Goal: Transaction & Acquisition: Purchase product/service

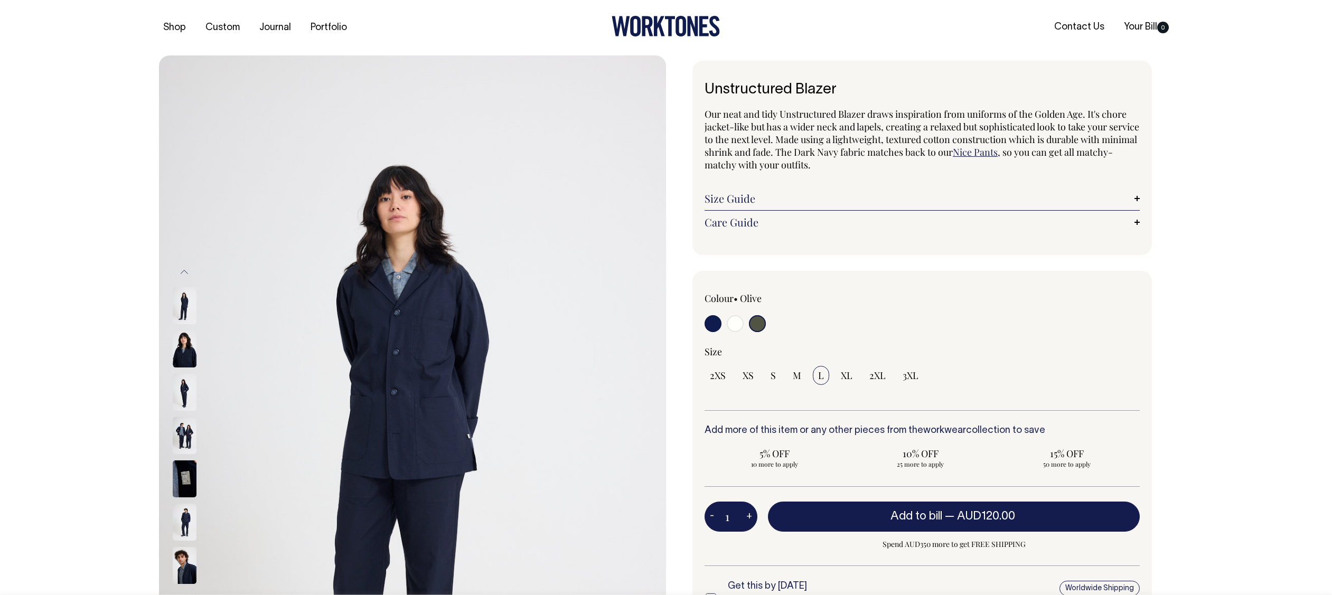
click at [180, 391] on img at bounding box center [185, 392] width 24 height 37
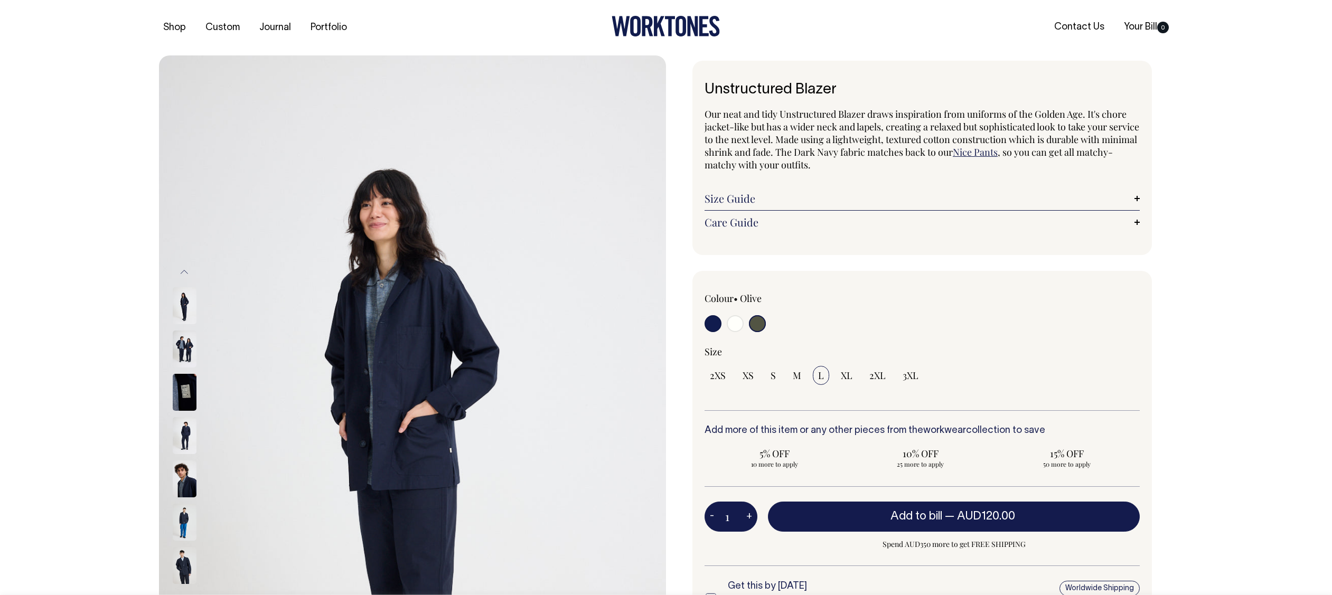
click at [185, 437] on img at bounding box center [185, 435] width 24 height 37
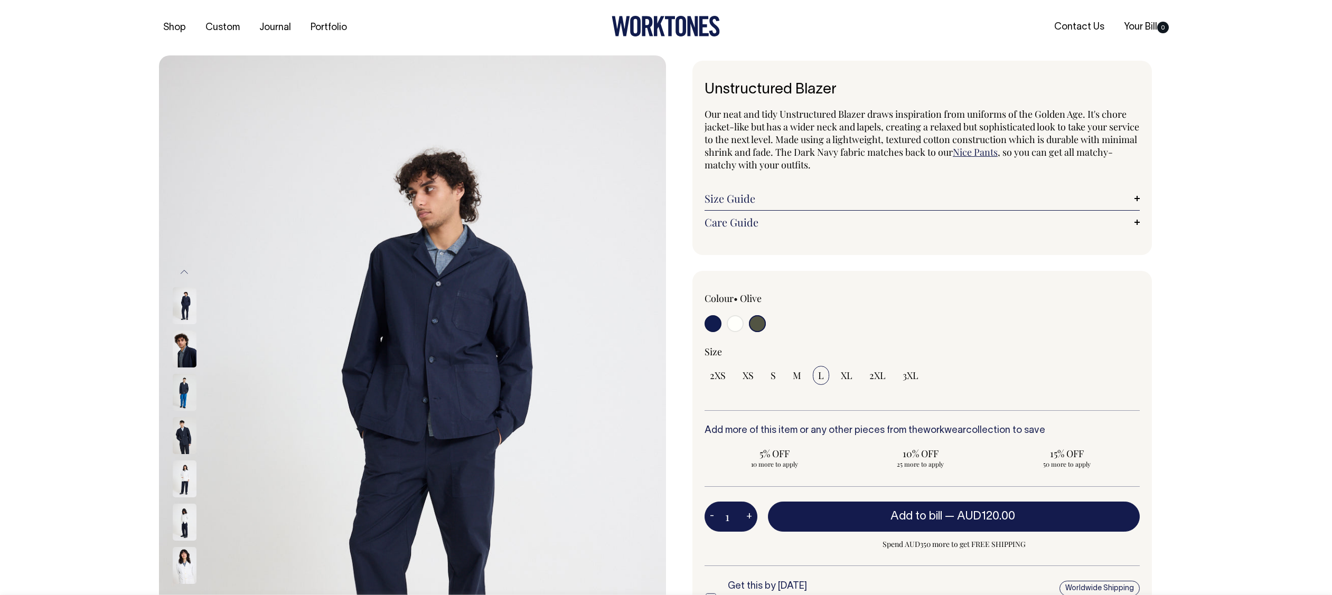
click at [180, 468] on img at bounding box center [185, 478] width 24 height 37
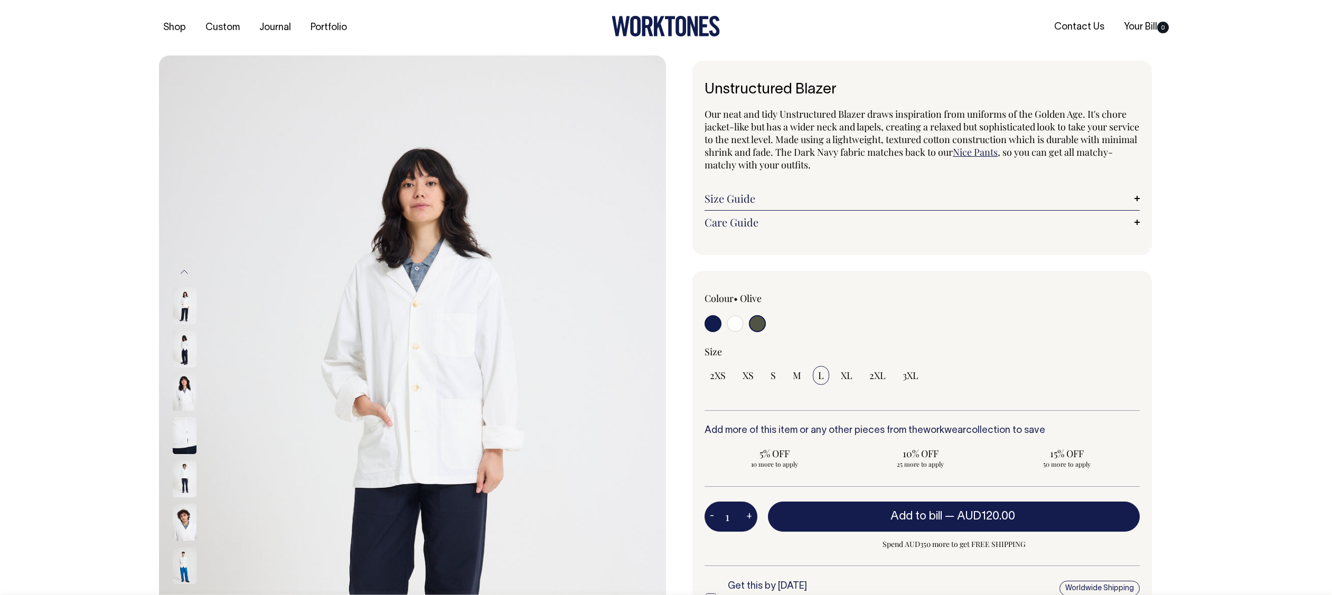
click at [183, 475] on img at bounding box center [185, 478] width 24 height 37
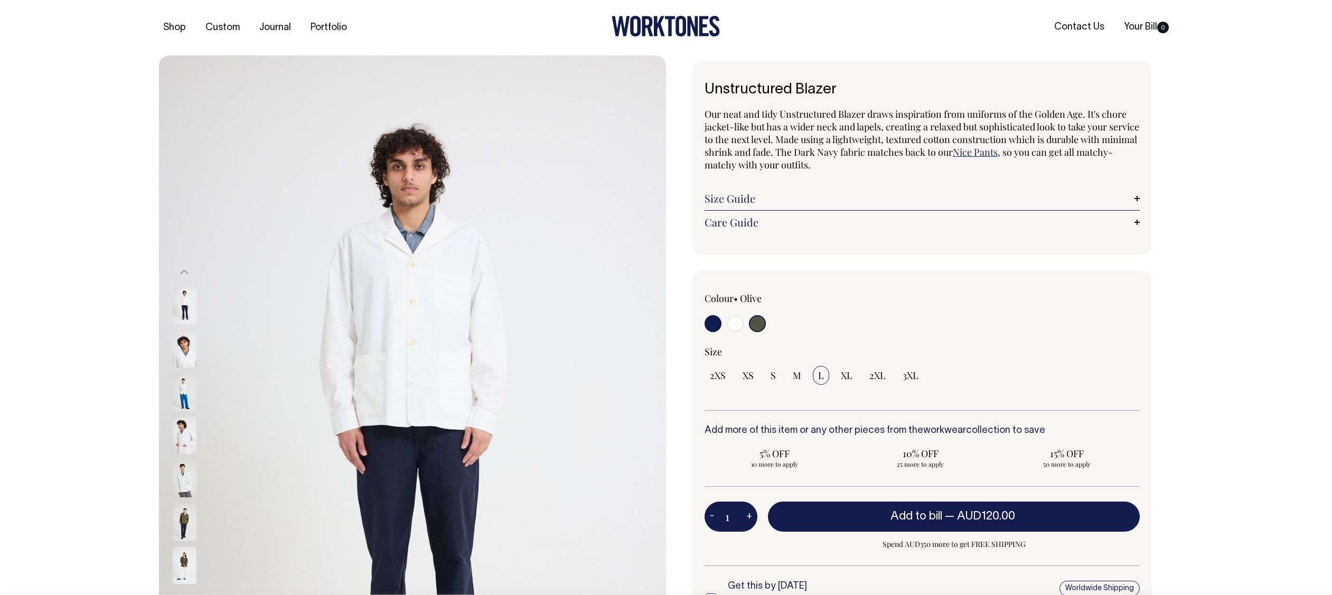
click at [188, 491] on img at bounding box center [185, 478] width 24 height 37
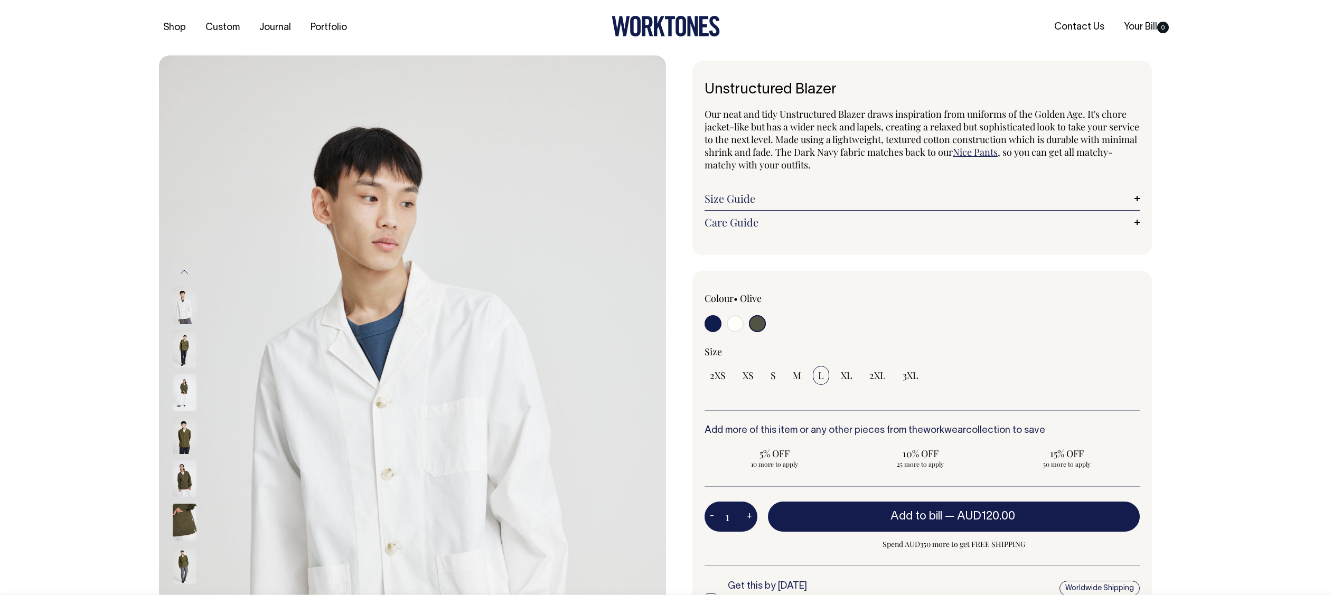
click at [192, 496] on img at bounding box center [185, 478] width 24 height 37
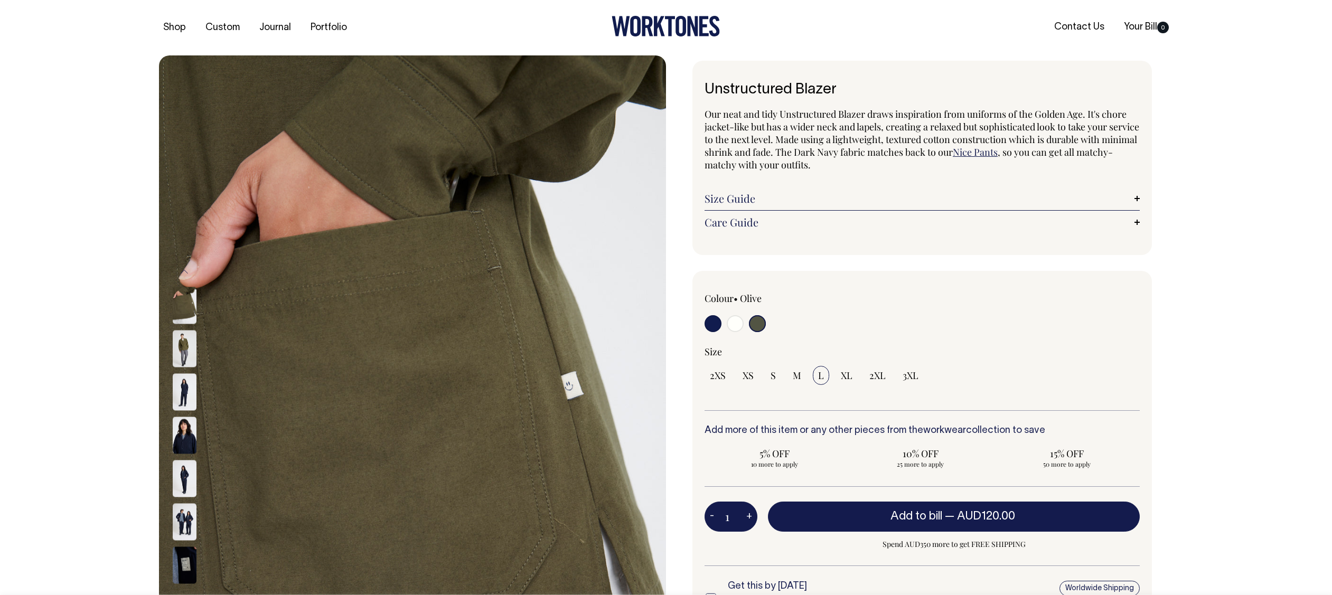
click at [183, 530] on img at bounding box center [185, 521] width 24 height 37
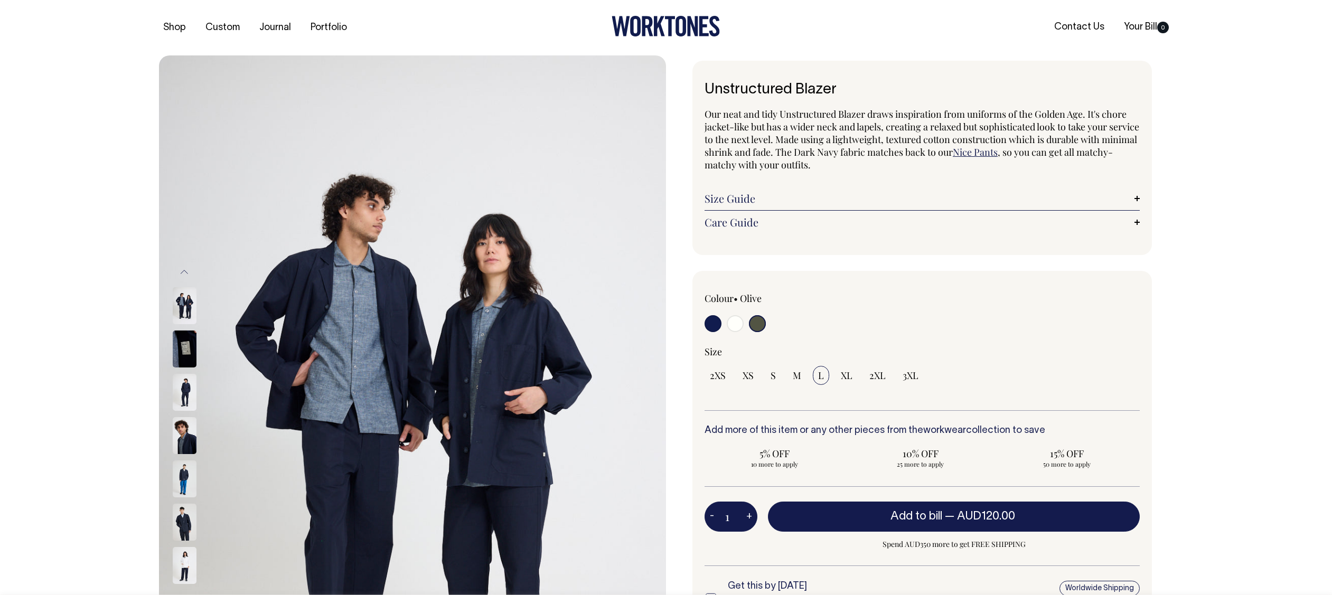
click at [180, 294] on img at bounding box center [185, 305] width 24 height 37
click at [912, 381] on input "3XL" at bounding box center [910, 375] width 26 height 19
radio input "true"
select select "3XL"
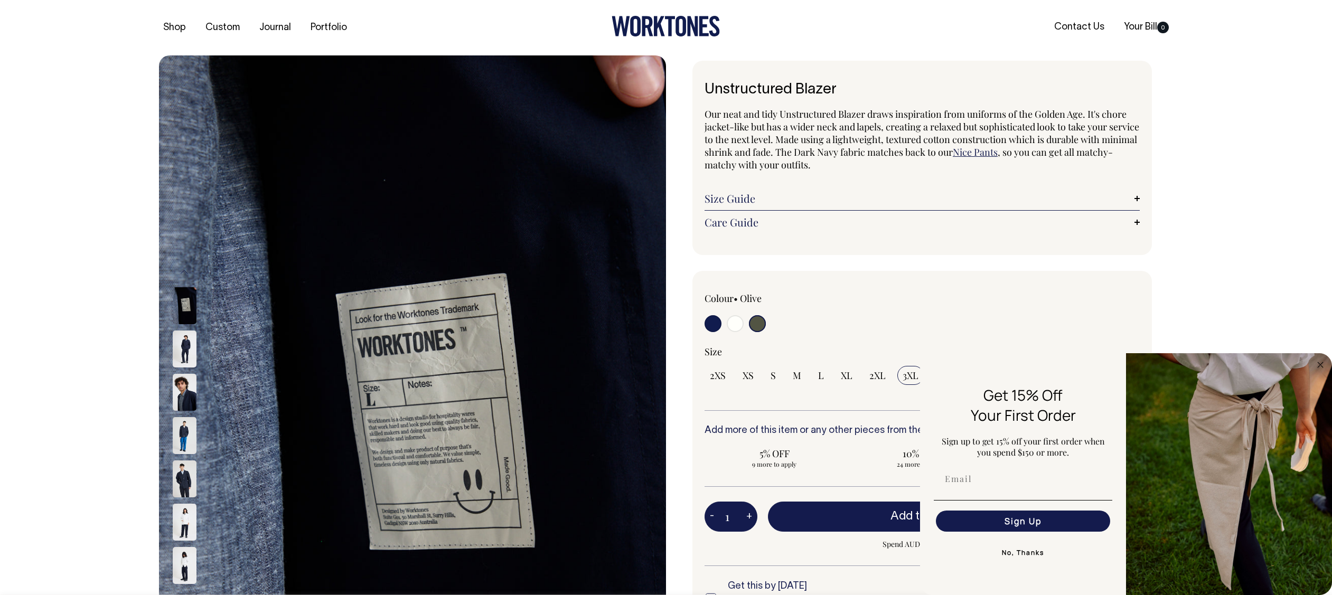
click at [186, 485] on img at bounding box center [185, 478] width 24 height 37
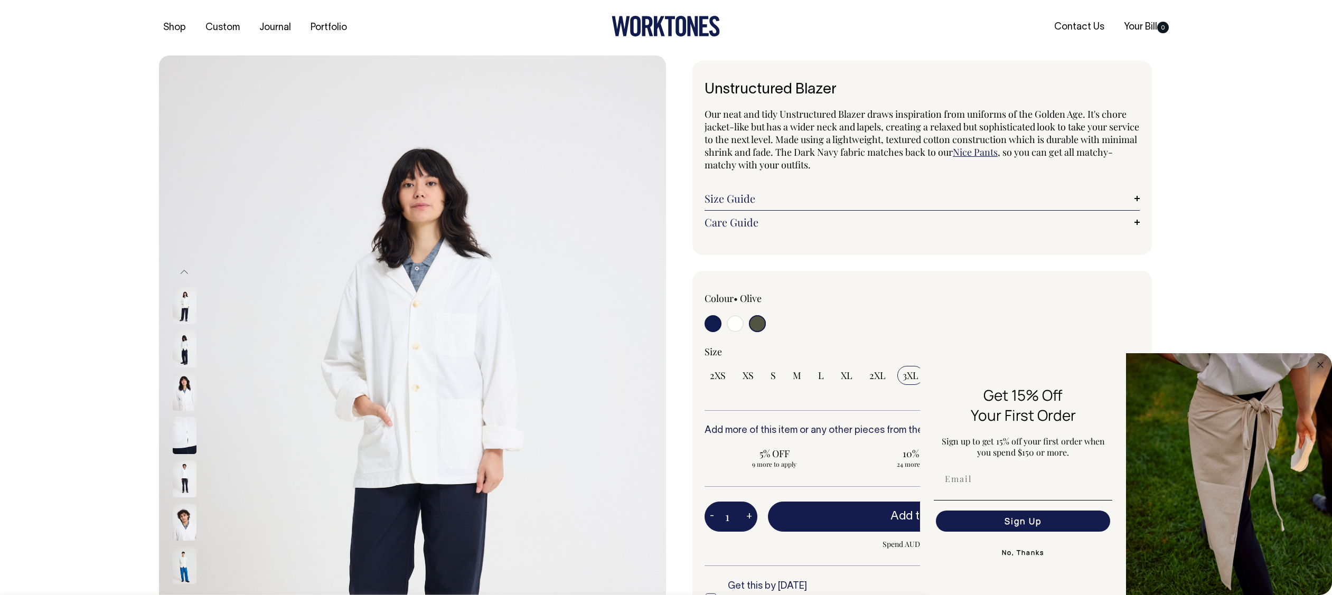
click at [435, 315] on img at bounding box center [412, 435] width 507 height 760
click at [1228, 189] on div "Next" at bounding box center [666, 435] width 1332 height 760
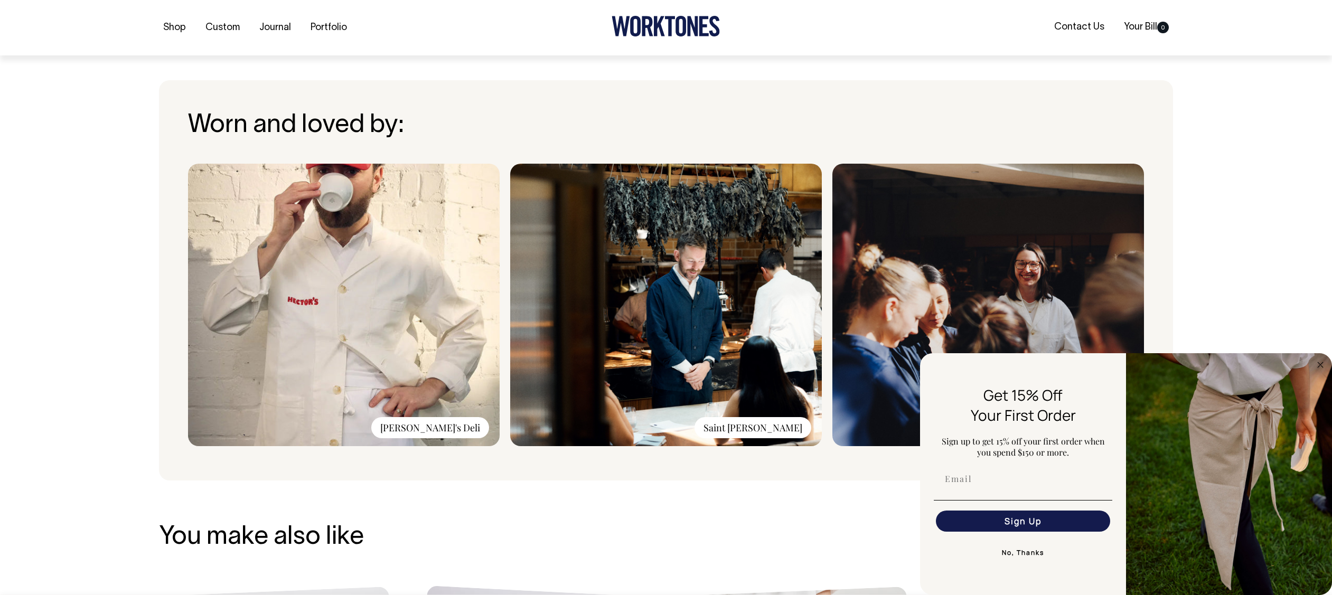
scroll to position [773, 0]
click at [682, 318] on img at bounding box center [666, 304] width 312 height 282
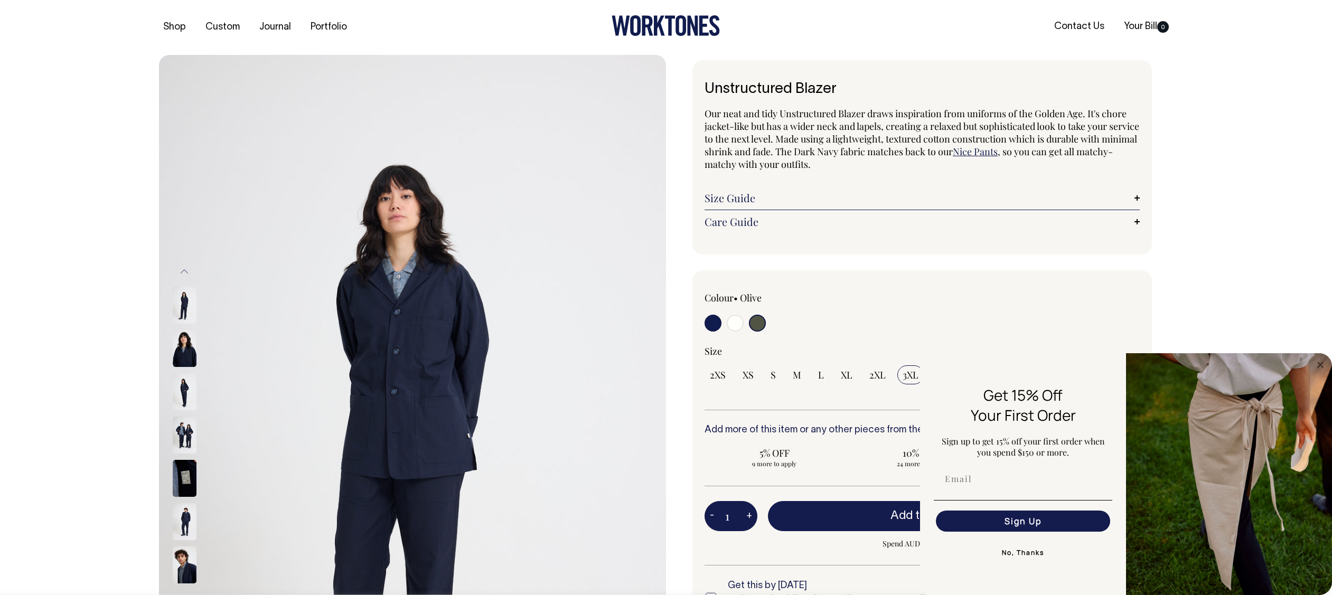
scroll to position [0, 0]
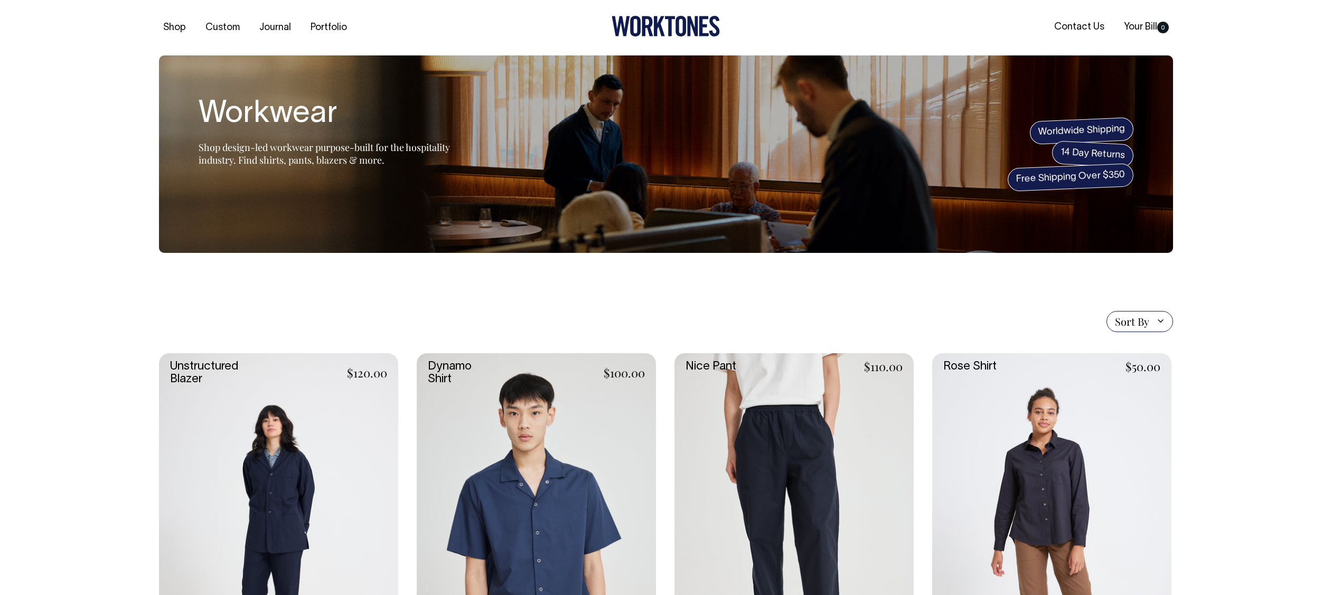
click at [1147, 320] on span "Sort By" at bounding box center [1132, 321] width 34 height 13
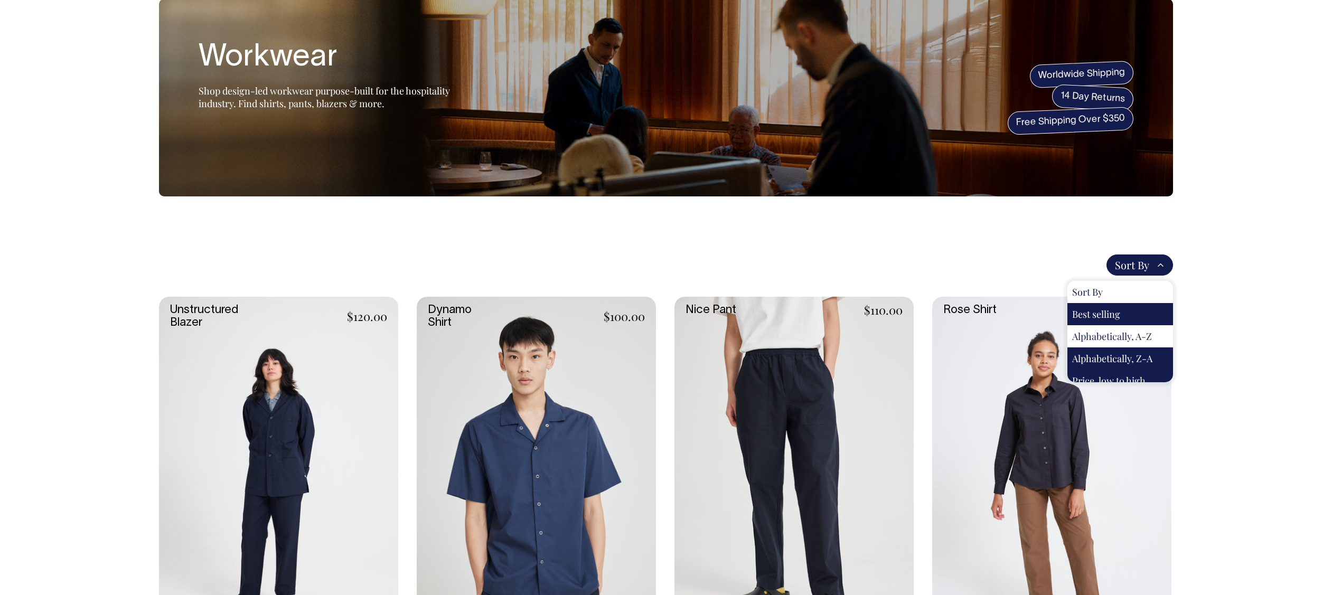
scroll to position [9, 0]
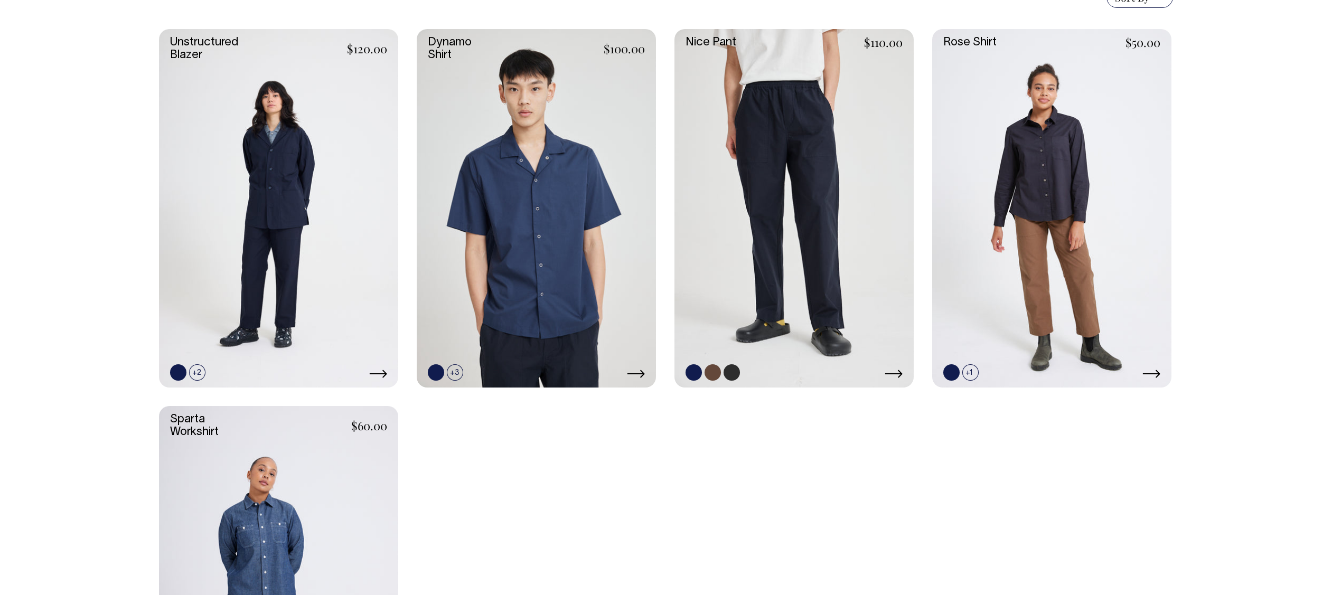
scroll to position [324, 0]
click at [844, 296] on link at bounding box center [793, 209] width 239 height 359
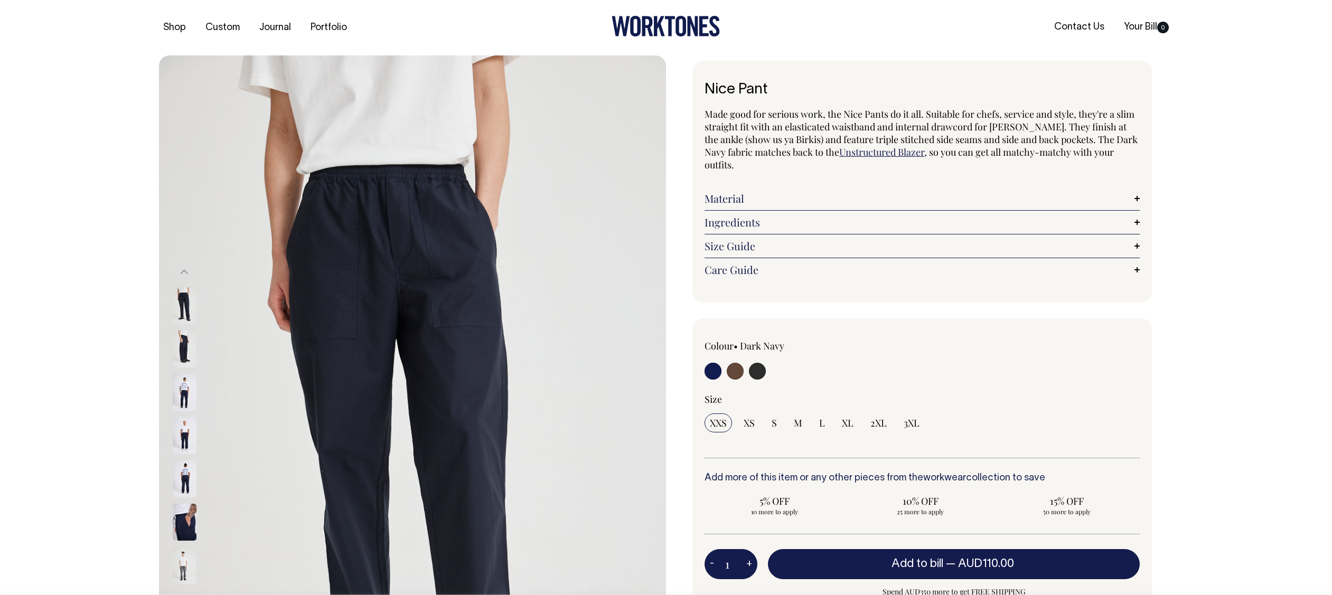
click at [942, 244] on link "Size Guide" at bounding box center [921, 246] width 435 height 13
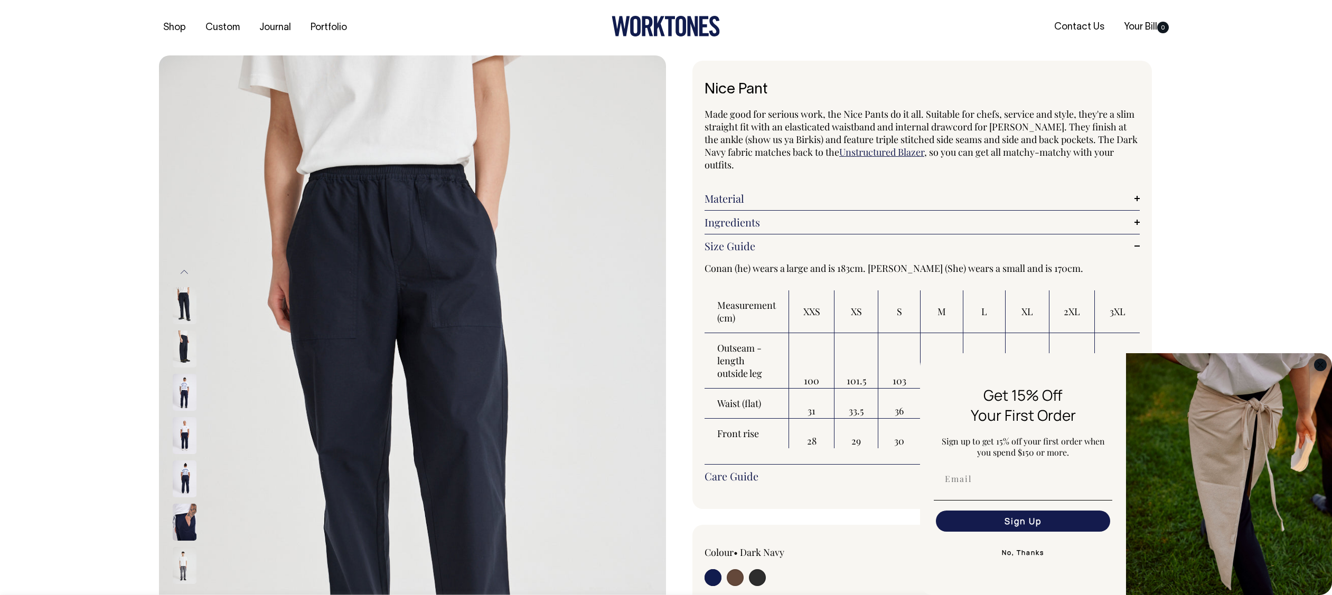
click at [1316, 367] on circle "Close dialog" at bounding box center [1320, 365] width 12 height 12
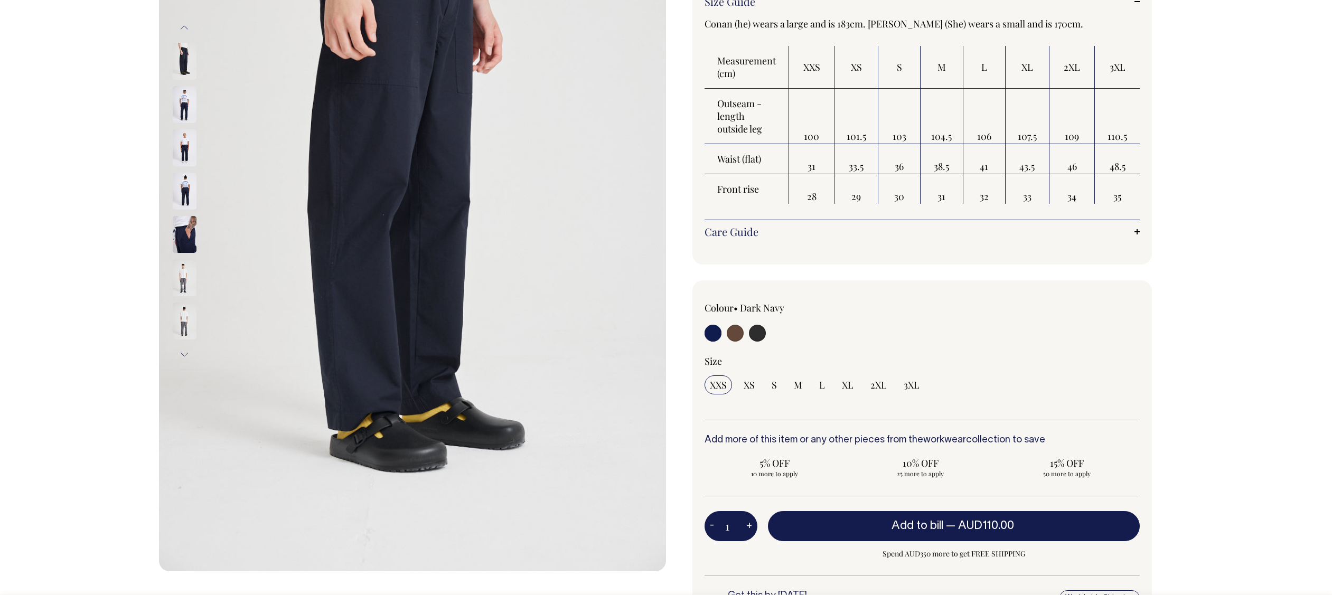
scroll to position [245, 0]
